Goal: Information Seeking & Learning: Learn about a topic

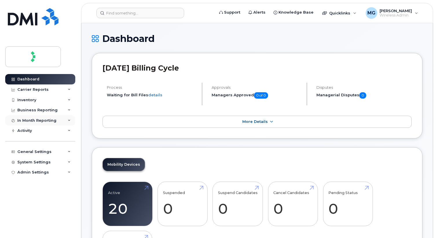
click at [49, 121] on div "In Month Reporting" at bounding box center [36, 120] width 39 height 5
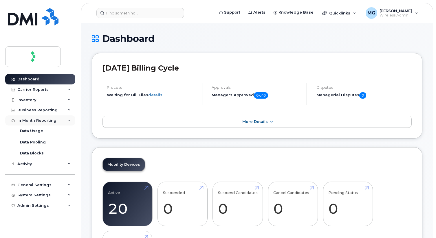
click at [35, 121] on div "In Month Reporting" at bounding box center [36, 120] width 39 height 5
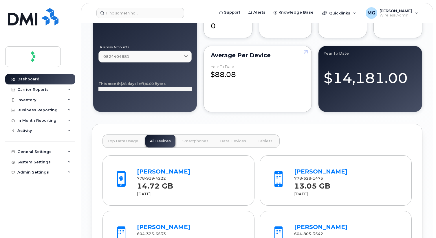
scroll to position [524, 0]
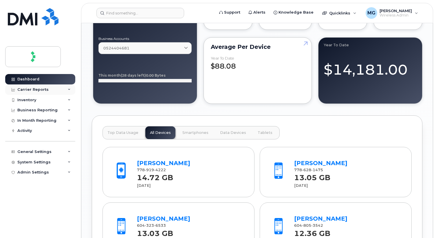
click at [43, 90] on div "Carrier Reports" at bounding box center [32, 89] width 31 height 5
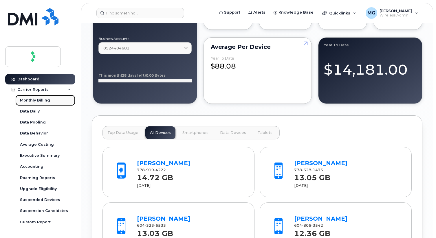
click at [44, 102] on div "Monthly Billing" at bounding box center [35, 100] width 30 height 5
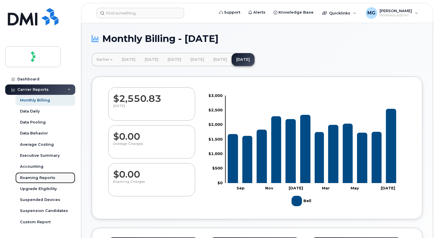
click at [43, 177] on div "Roaming Reports" at bounding box center [37, 178] width 35 height 5
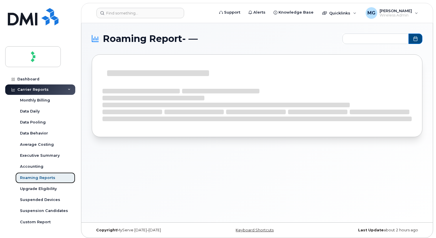
type input "2024-09 - 2025-07"
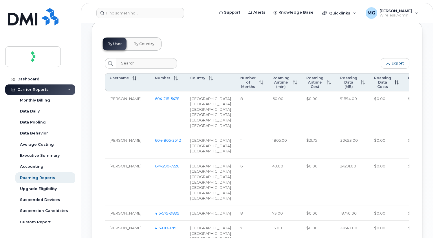
click at [145, 45] on span "By Country" at bounding box center [144, 44] width 21 height 5
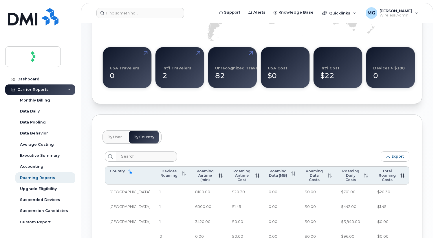
scroll to position [148, 0]
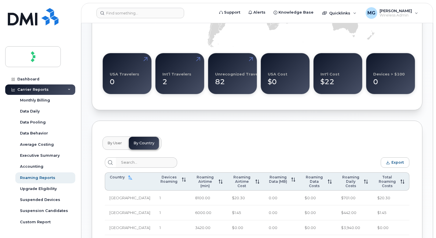
click at [116, 139] on button "By User" at bounding box center [115, 143] width 24 height 13
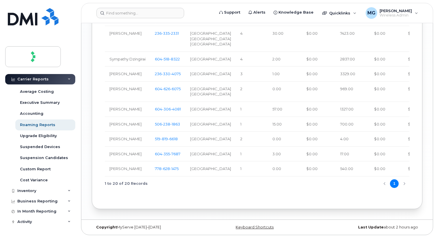
scroll to position [608, 0]
click at [31, 156] on div "Suspension Candidates" at bounding box center [44, 158] width 48 height 5
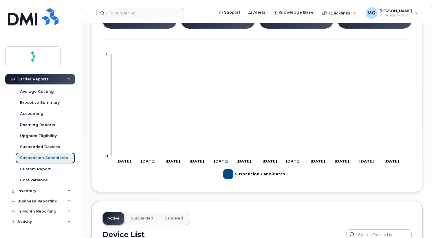
scroll to position [178, 0]
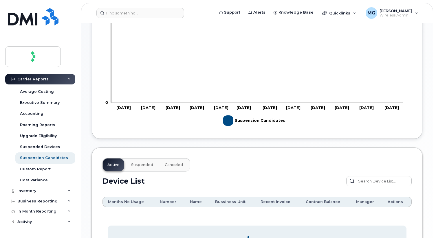
click at [141, 165] on span "Suspended" at bounding box center [142, 165] width 22 height 5
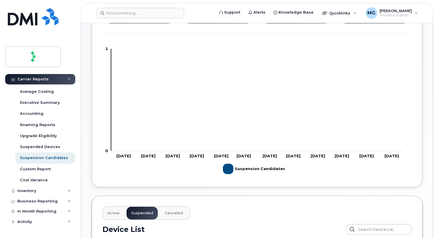
scroll to position [0, 0]
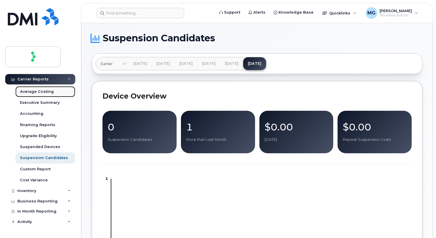
click at [40, 88] on link "Average Costing" at bounding box center [45, 91] width 60 height 11
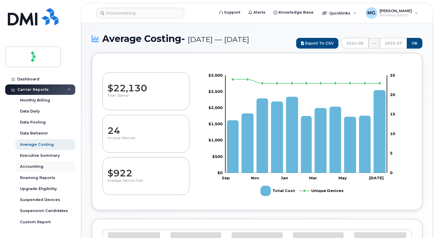
select select "100"
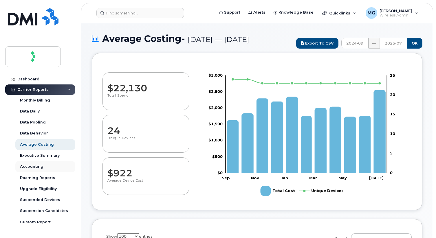
scroll to position [92, 0]
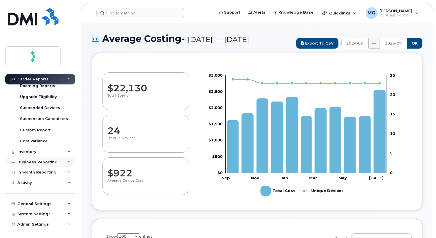
click at [42, 167] on div "Business Reporting" at bounding box center [40, 162] width 70 height 10
click at [46, 184] on div "In Month Reporting" at bounding box center [36, 184] width 39 height 5
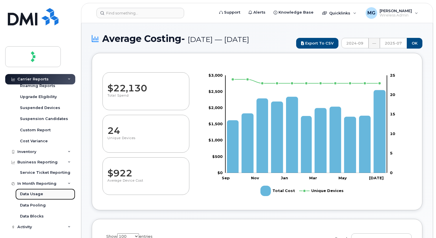
click at [39, 193] on div "Data Usage" at bounding box center [31, 194] width 23 height 5
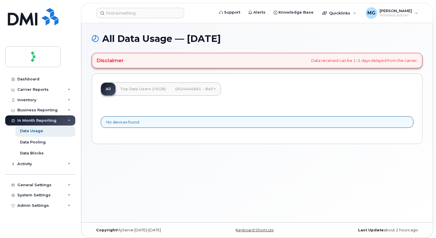
scroll to position [3, 0]
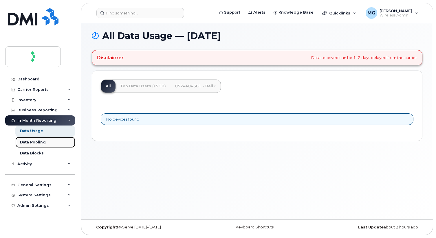
click at [43, 144] on div "Data Pooling" at bounding box center [33, 142] width 26 height 5
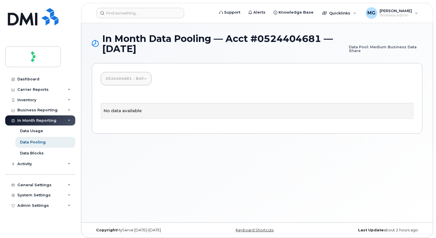
scroll to position [3, 0]
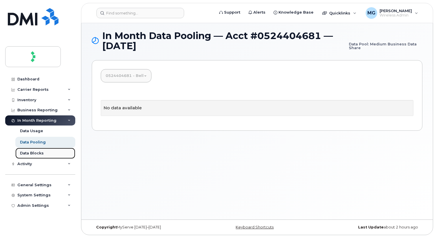
click at [34, 157] on link "Data Blocks" at bounding box center [45, 153] width 60 height 11
click at [33, 165] on div "Activity" at bounding box center [40, 164] width 70 height 10
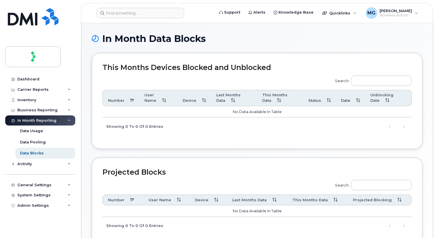
click at [33, 165] on div "Activity" at bounding box center [40, 164] width 70 height 10
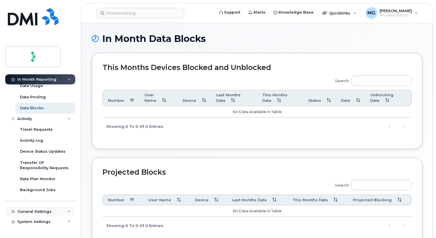
scroll to position [53, 0]
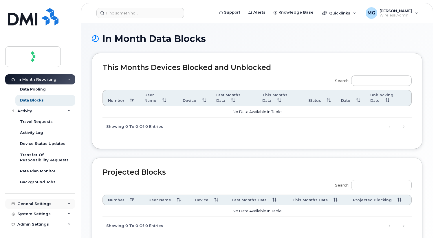
click at [52, 202] on div "General Settings" at bounding box center [40, 204] width 70 height 10
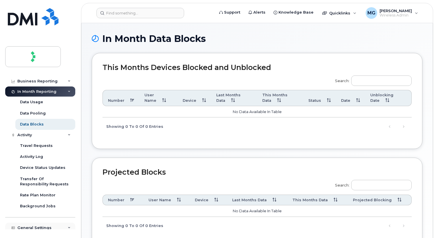
scroll to position [0, 0]
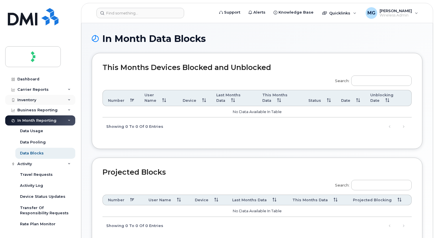
click at [42, 99] on div "Inventory" at bounding box center [40, 100] width 70 height 10
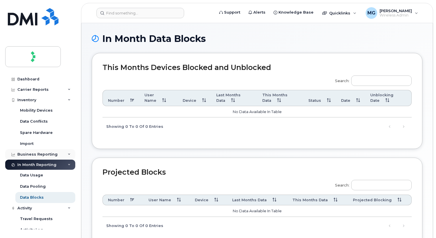
click at [43, 157] on div "Business Reporting" at bounding box center [40, 154] width 70 height 10
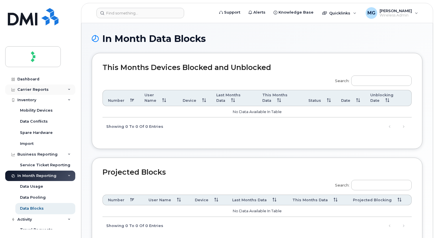
click at [30, 85] on div "Carrier Reports" at bounding box center [40, 90] width 70 height 10
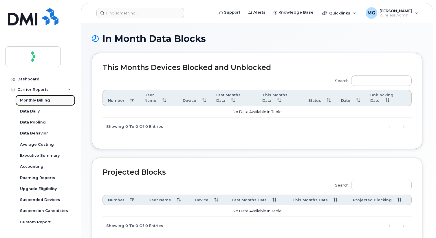
click at [31, 100] on div "Monthly Billing" at bounding box center [35, 100] width 30 height 5
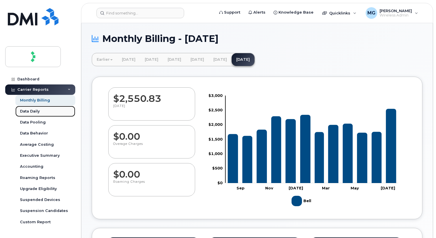
click at [34, 113] on div "Data Daily" at bounding box center [30, 111] width 20 height 5
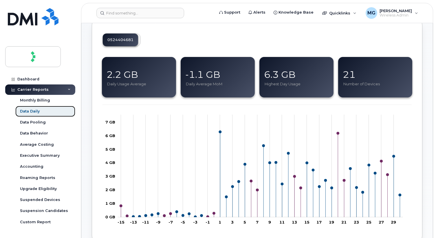
scroll to position [51, 0]
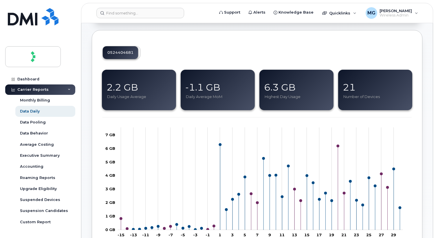
click at [360, 80] on div "21 Number of Devices" at bounding box center [375, 90] width 74 height 41
click at [37, 133] on div "Data Behavior" at bounding box center [34, 133] width 28 height 5
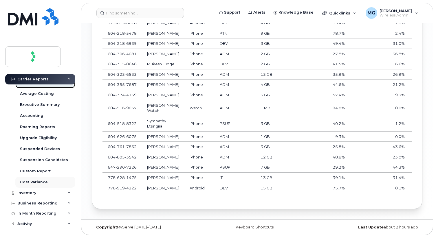
scroll to position [68, 0]
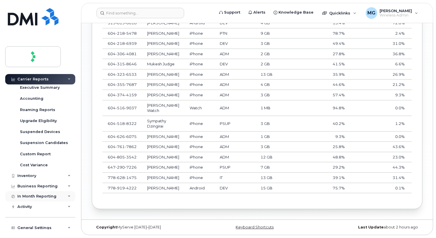
click at [53, 197] on div "In Month Reporting" at bounding box center [36, 196] width 39 height 5
click at [43, 207] on link "Data Usage" at bounding box center [45, 207] width 60 height 11
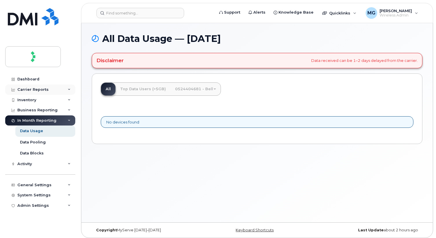
click at [30, 91] on div "Carrier Reports" at bounding box center [32, 89] width 31 height 5
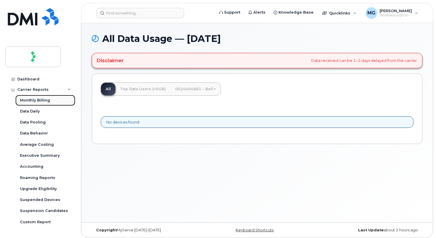
click at [30, 100] on div "Monthly Billing" at bounding box center [35, 100] width 30 height 5
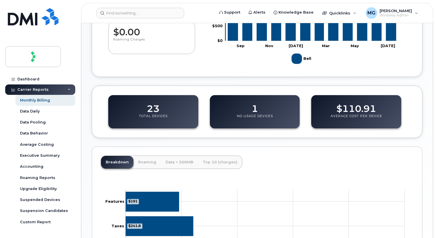
scroll to position [158, 0]
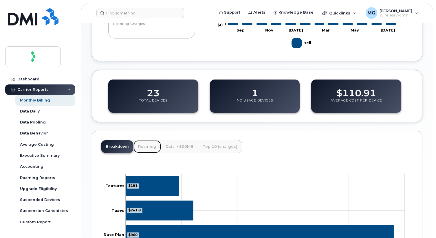
click at [147, 147] on link "Roaming" at bounding box center [148, 146] width 28 height 13
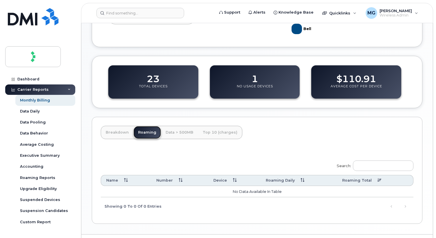
scroll to position [187, 0]
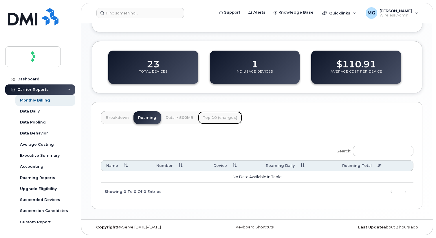
click at [210, 119] on link "Top 10 (charges)" at bounding box center [220, 118] width 44 height 13
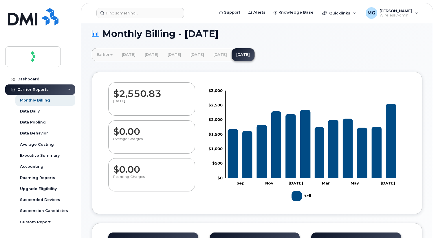
scroll to position [0, 0]
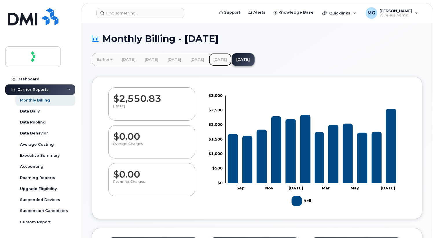
click at [232, 59] on link "[DATE]" at bounding box center [220, 59] width 23 height 13
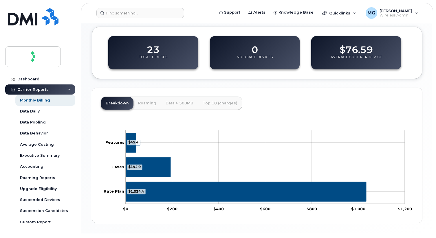
scroll to position [216, 0]
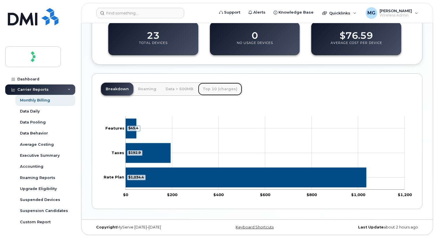
click at [213, 90] on link "Top 10 (charges)" at bounding box center [220, 89] width 44 height 13
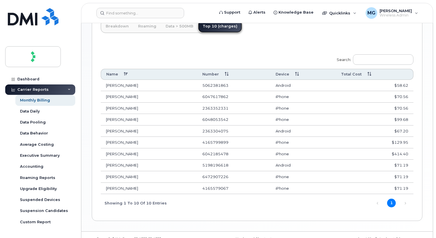
scroll to position [0, 0]
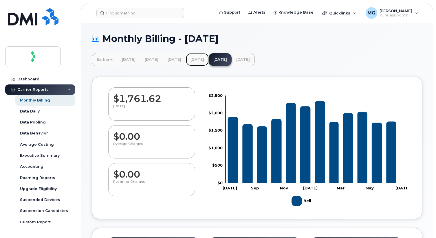
click at [209, 59] on link "[DATE]" at bounding box center [197, 59] width 23 height 13
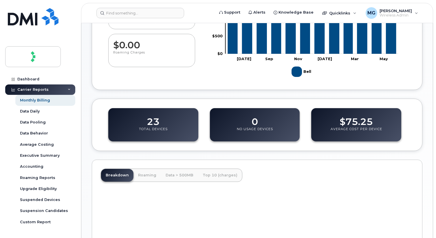
scroll to position [153, 0]
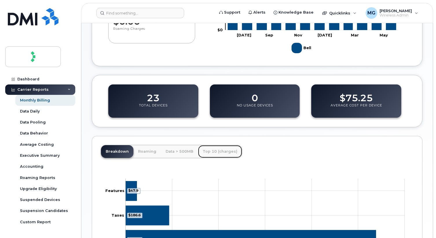
click at [215, 149] on link "Top 10 (charges)" at bounding box center [220, 151] width 44 height 13
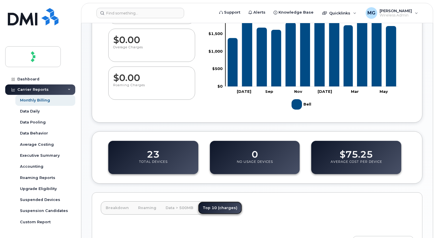
scroll to position [0, 0]
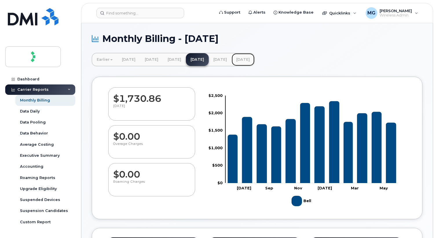
click at [255, 65] on link "[DATE]" at bounding box center [243, 59] width 23 height 13
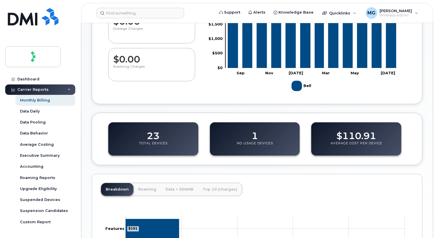
scroll to position [216, 0]
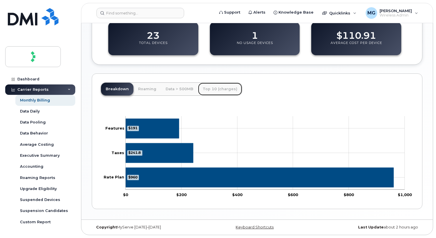
click at [230, 87] on link "Top 10 (charges)" at bounding box center [220, 89] width 44 height 13
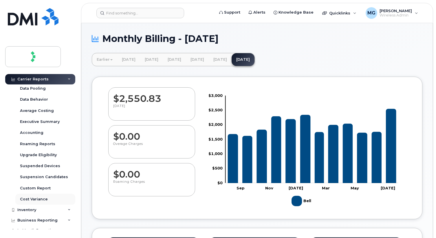
scroll to position [0, 0]
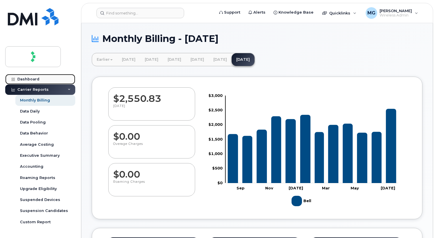
click at [41, 76] on link "Dashboard" at bounding box center [40, 79] width 70 height 10
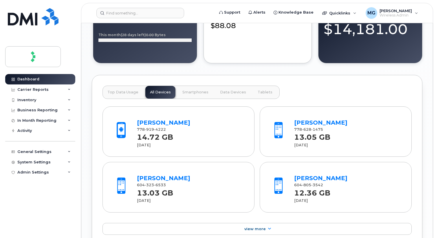
scroll to position [569, 0]
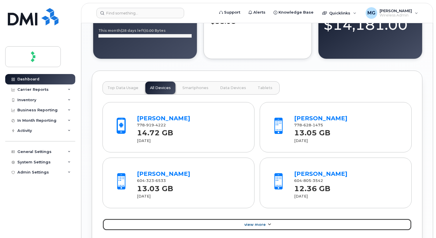
click at [241, 226] on link "View More" at bounding box center [257, 225] width 309 height 12
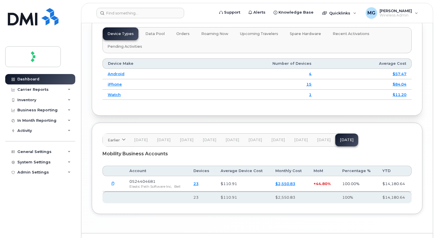
scroll to position [1141, 0]
click at [51, 122] on div "In Month Reporting" at bounding box center [36, 120] width 39 height 5
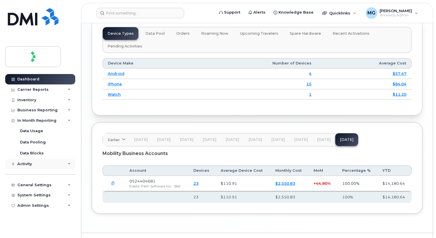
click at [41, 166] on div "Activity" at bounding box center [40, 164] width 70 height 10
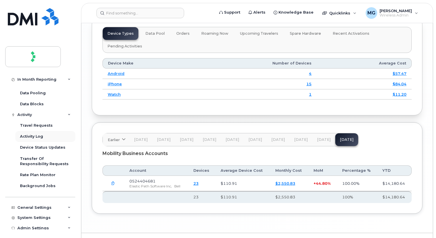
scroll to position [53, 0]
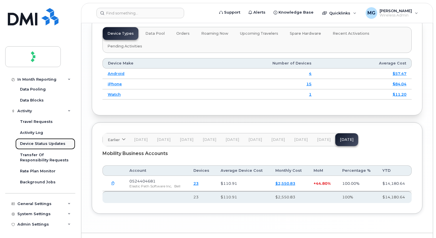
click at [50, 145] on div "Device Status Updates" at bounding box center [42, 143] width 45 height 5
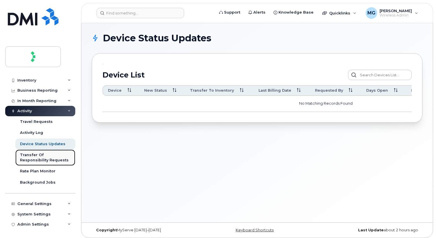
click at [53, 159] on div "Transfer Of Responsibility Requests" at bounding box center [45, 158] width 51 height 11
